Goal: Task Accomplishment & Management: Use online tool/utility

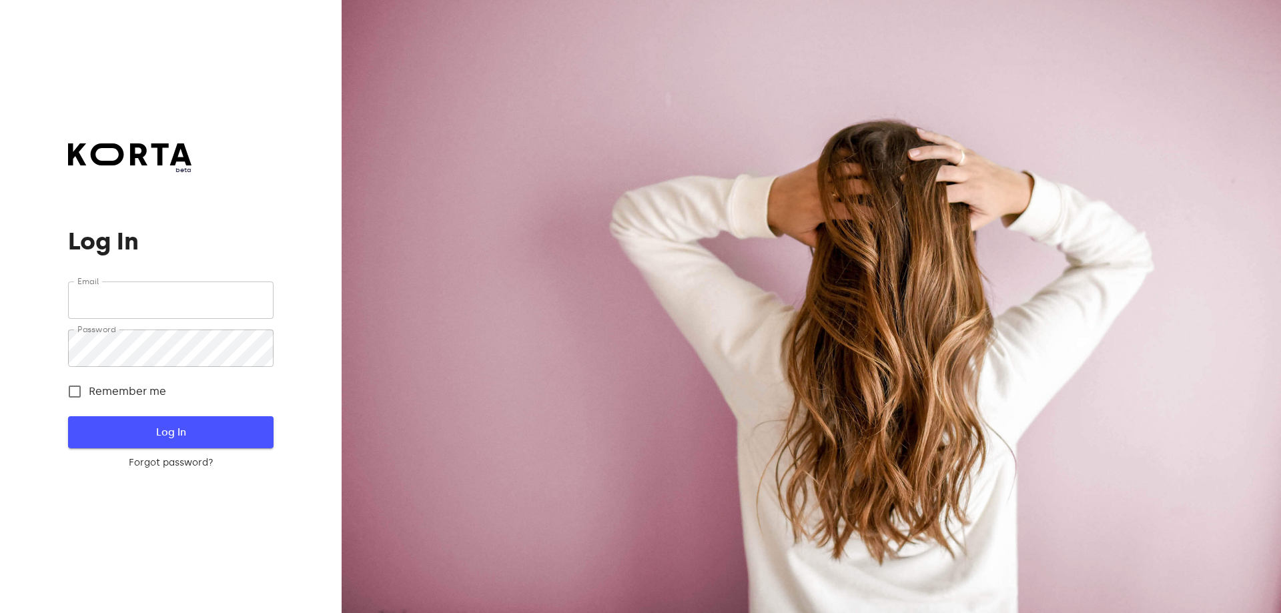
type input "[EMAIL_ADDRESS][DOMAIN_NAME]"
click at [159, 424] on span "Log In" at bounding box center [170, 432] width 162 height 17
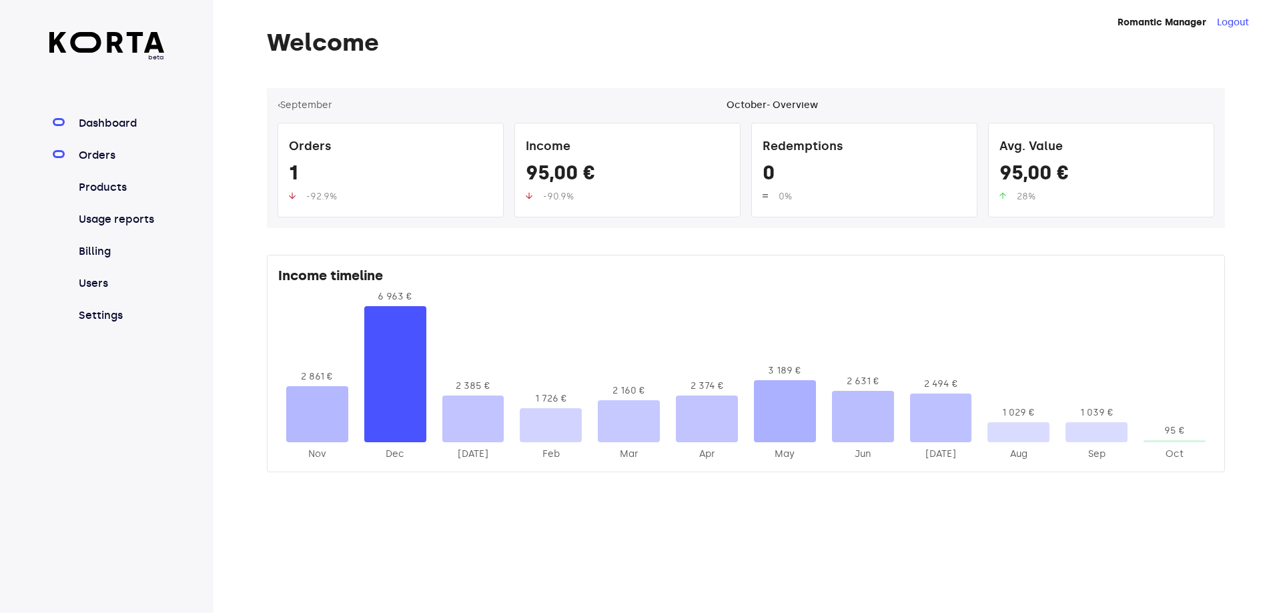
click at [116, 157] on link "Orders" at bounding box center [120, 155] width 89 height 16
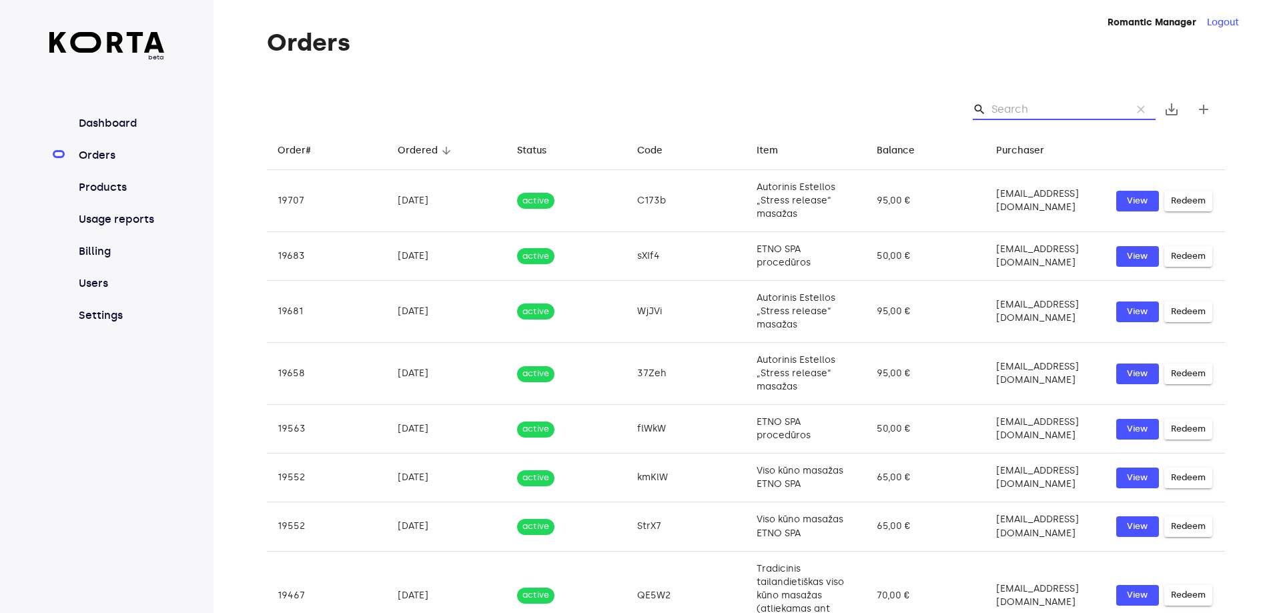
click at [1012, 106] on input "Search" at bounding box center [1055, 109] width 129 height 21
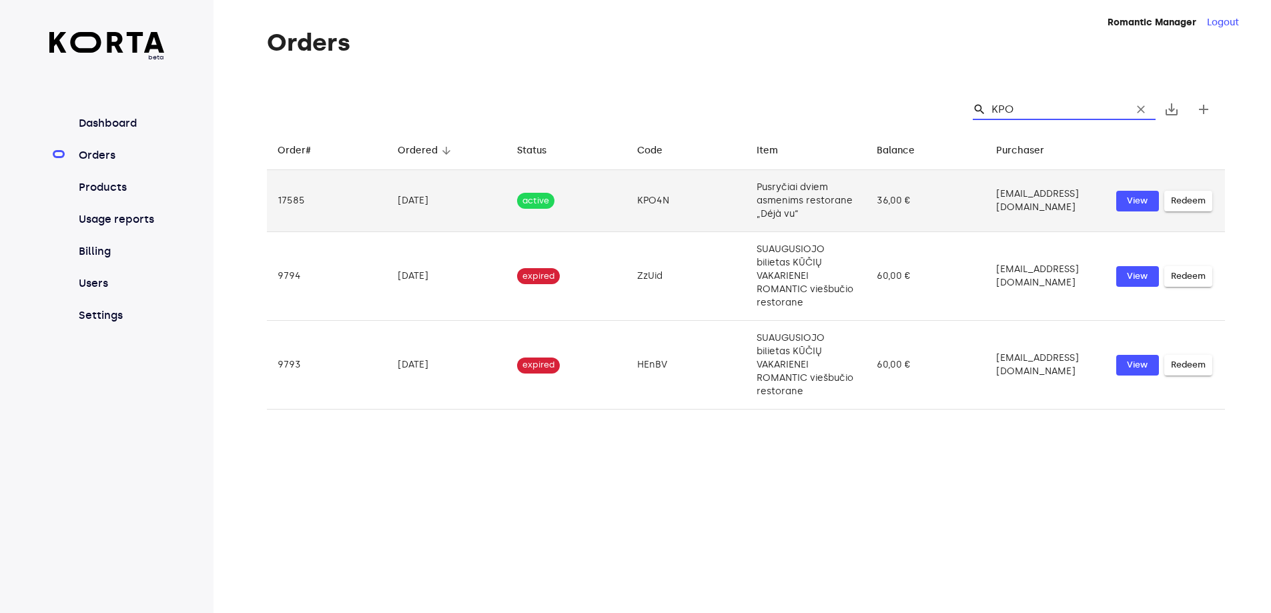
type input "KPO"
click at [1183, 197] on span "Redeem" at bounding box center [1188, 200] width 35 height 15
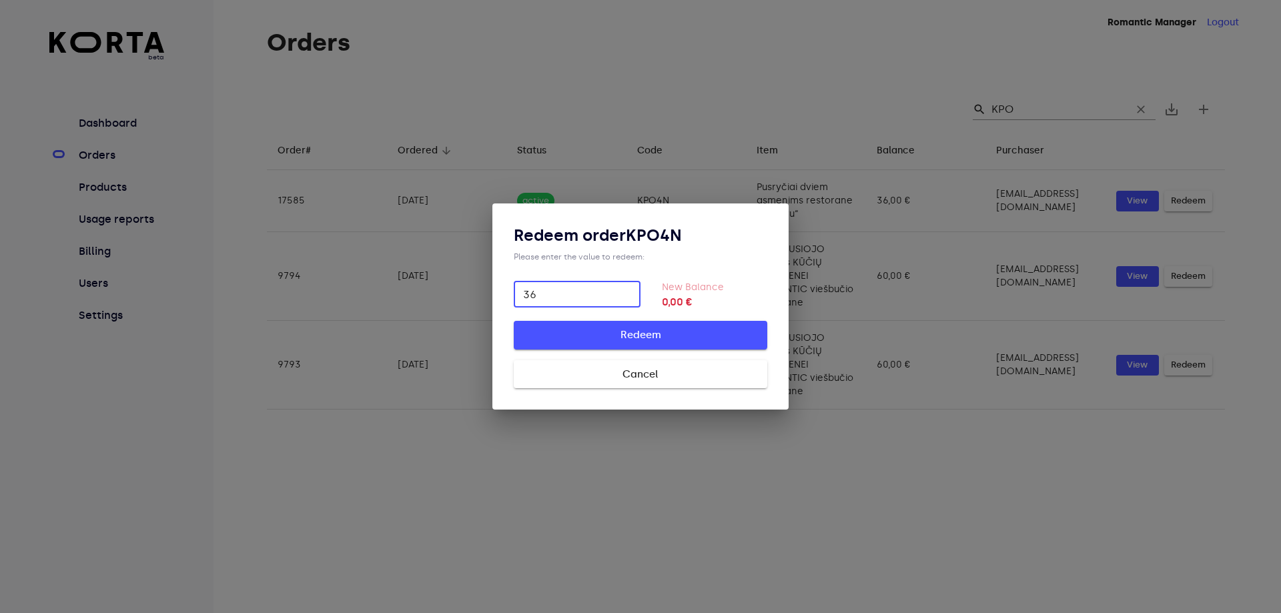
type input "36"
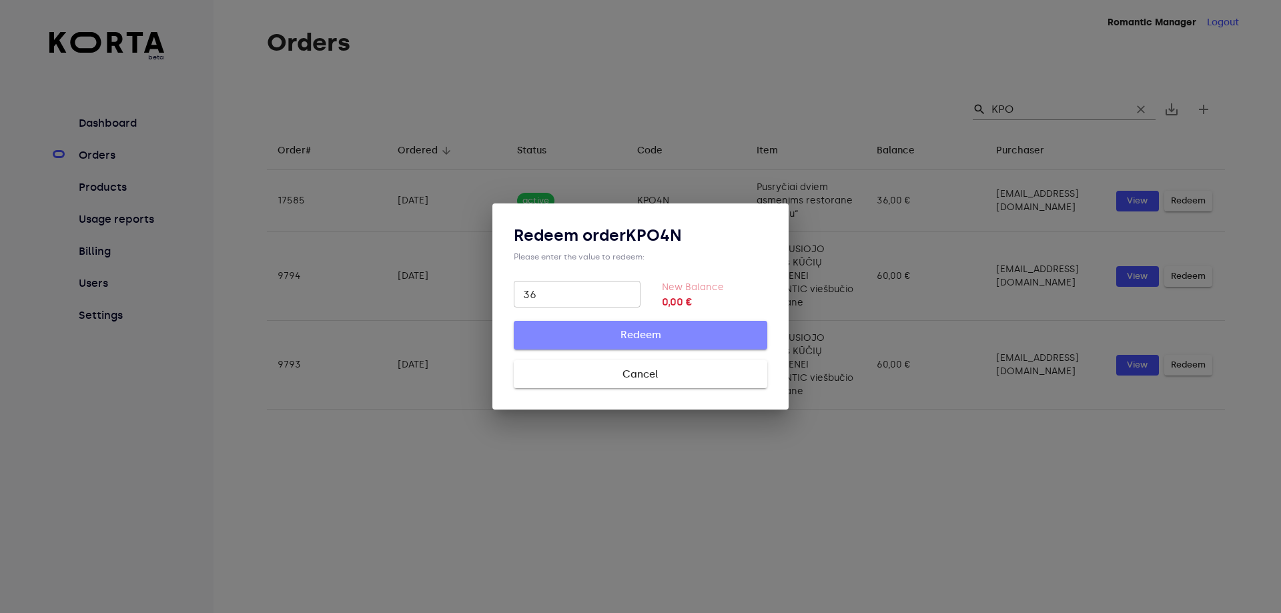
click at [680, 327] on span "Redeem" at bounding box center [640, 334] width 211 height 17
